Goal: Transaction & Acquisition: Purchase product/service

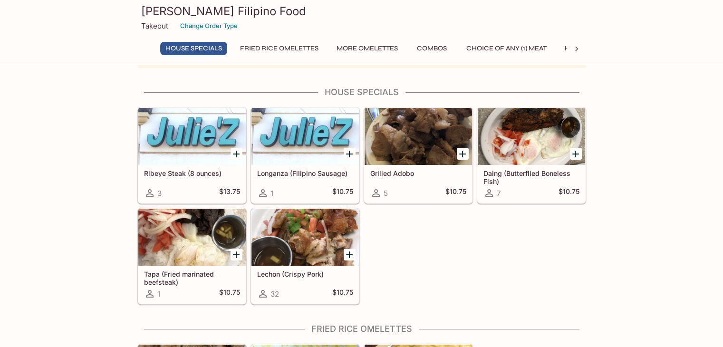
scroll to position [48, 0]
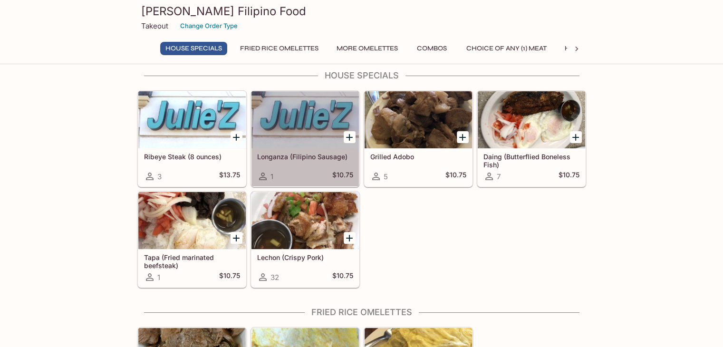
click at [299, 114] on div at bounding box center [304, 119] width 107 height 57
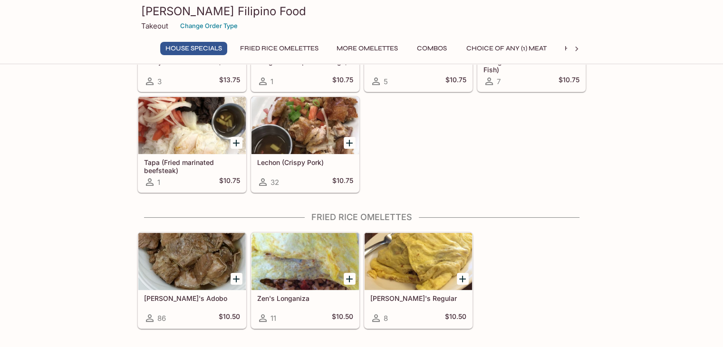
scroll to position [190, 0]
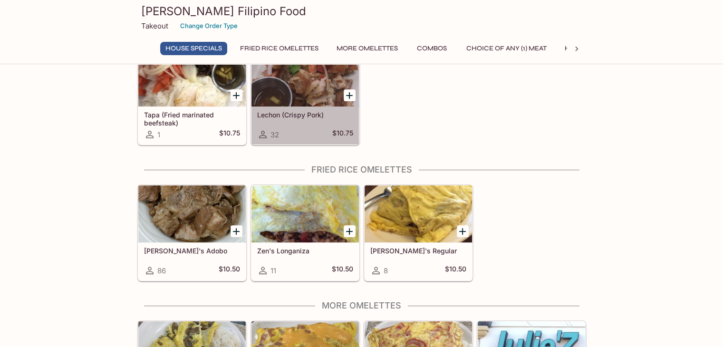
click at [295, 89] on div at bounding box center [304, 77] width 107 height 57
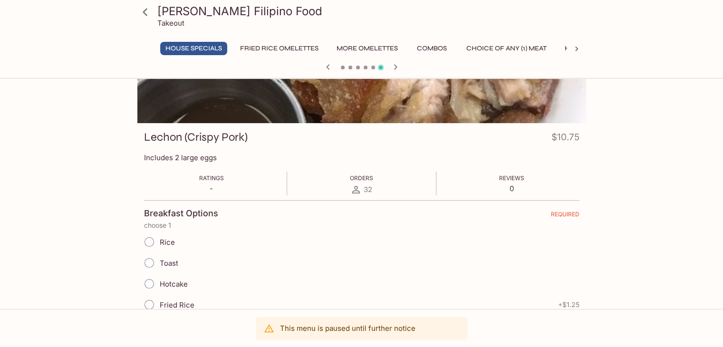
scroll to position [113, 0]
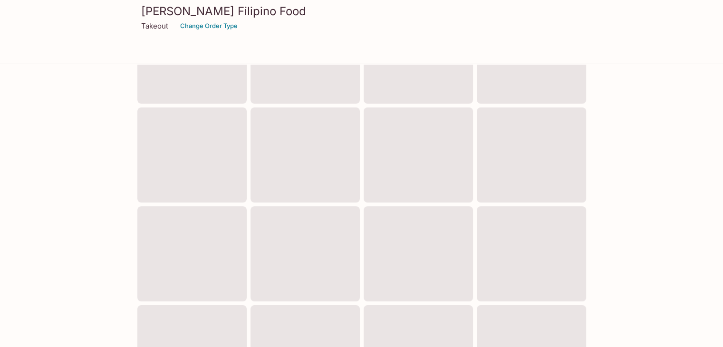
scroll to position [186, 0]
